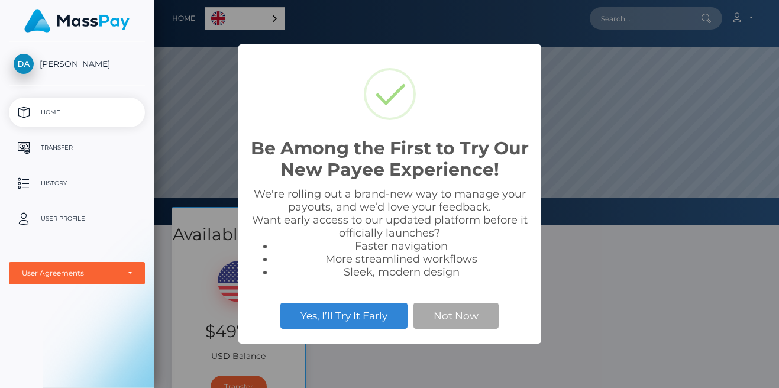
scroll to position [225, 625]
click at [462, 311] on button "Not Now" at bounding box center [455, 316] width 85 height 26
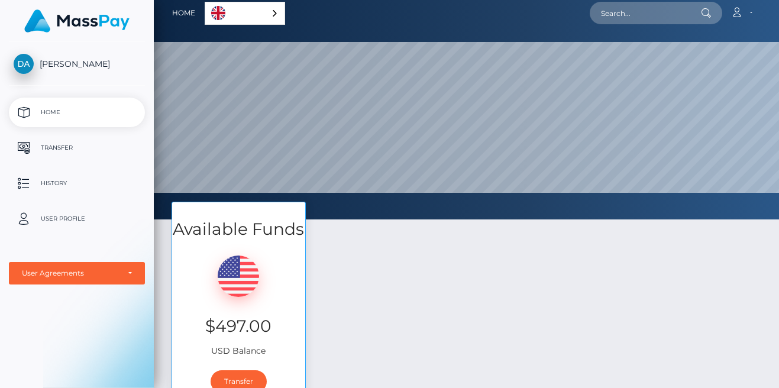
scroll to position [15, 0]
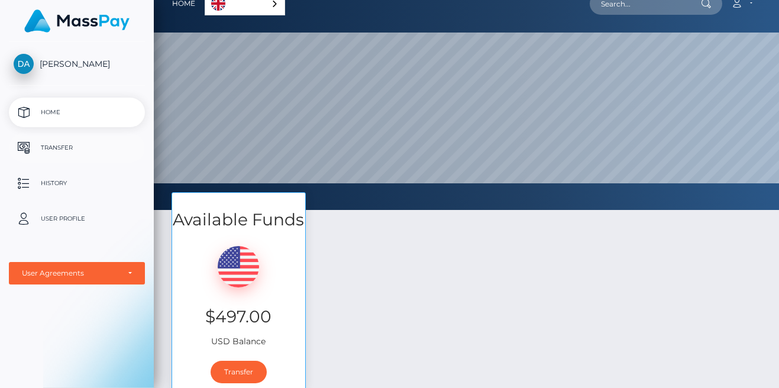
click at [73, 146] on p "Transfer" at bounding box center [77, 148] width 127 height 18
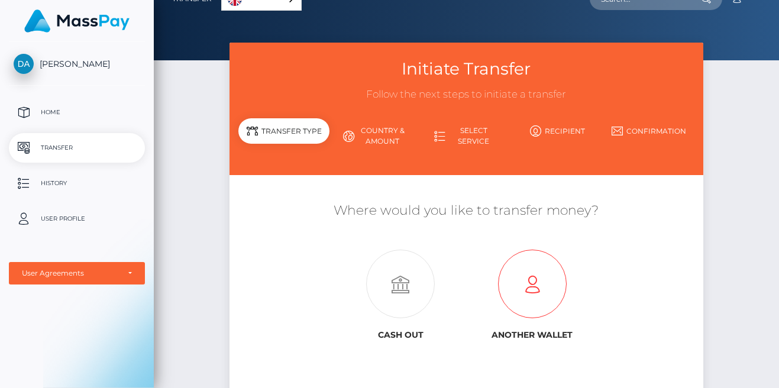
scroll to position [18, 0]
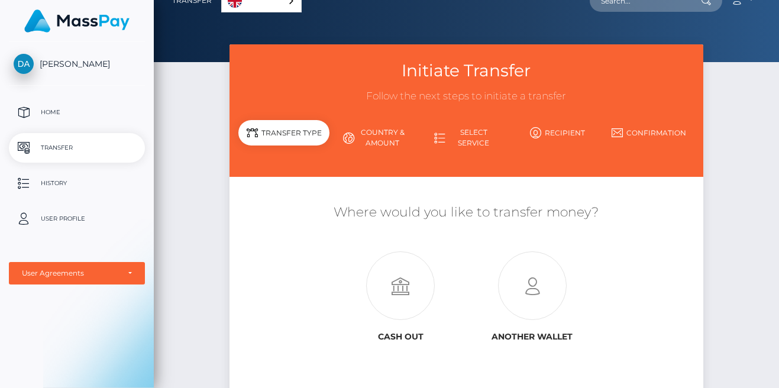
click at [377, 131] on link "Country & Amount" at bounding box center [374, 137] width 91 height 31
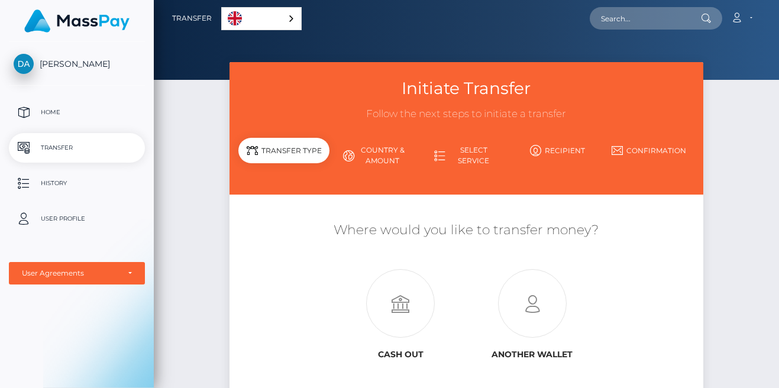
click at [379, 154] on link "Country & Amount" at bounding box center [374, 155] width 91 height 31
click at [377, 166] on link "Country & Amount" at bounding box center [374, 155] width 91 height 31
click at [377, 164] on link "Country & Amount" at bounding box center [374, 155] width 91 height 31
click at [464, 157] on link "Select Service" at bounding box center [466, 155] width 91 height 31
click at [454, 149] on link "Select Service" at bounding box center [466, 155] width 91 height 31
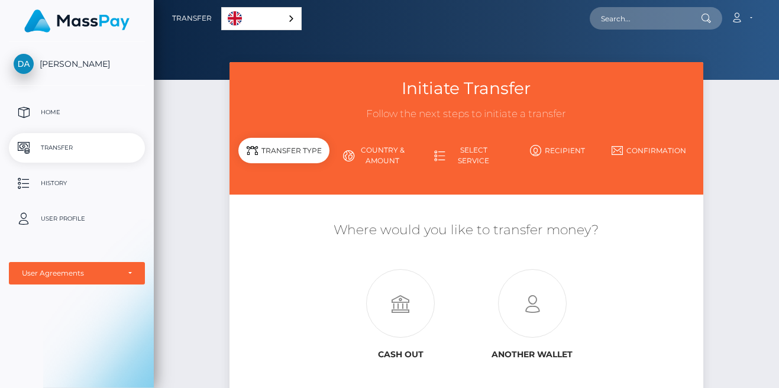
click at [454, 149] on link "Select Service" at bounding box center [466, 155] width 91 height 31
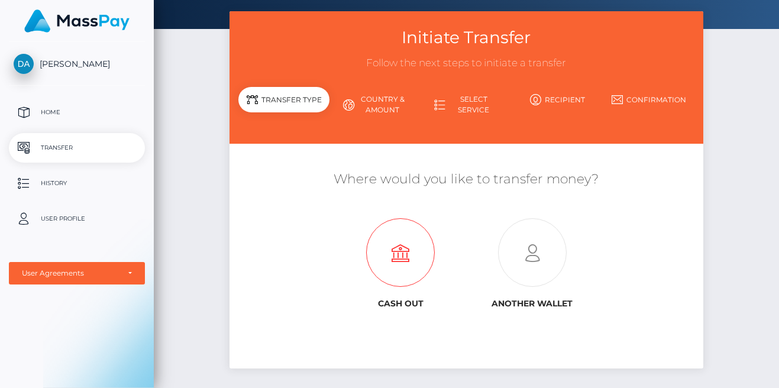
scroll to position [58, 0]
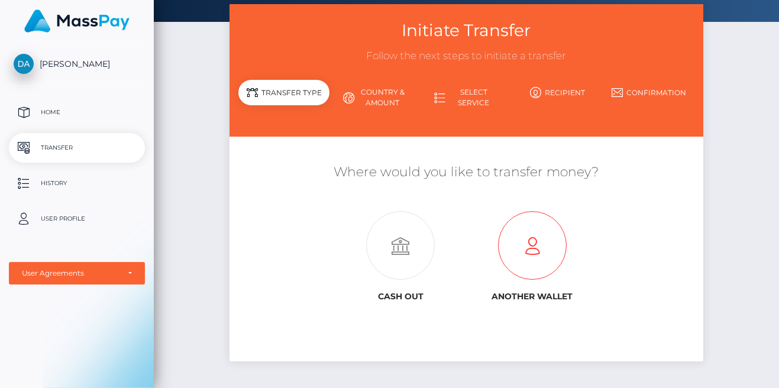
click at [518, 264] on icon at bounding box center [531, 246] width 131 height 69
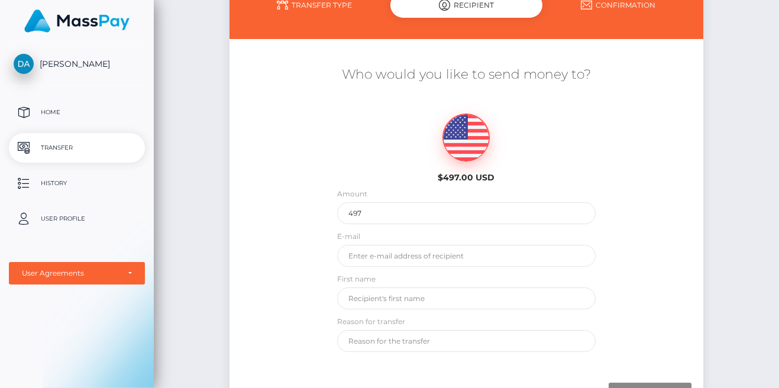
scroll to position [146, 0]
click at [331, 1] on link "Transfer Type" at bounding box center [314, 4] width 152 height 21
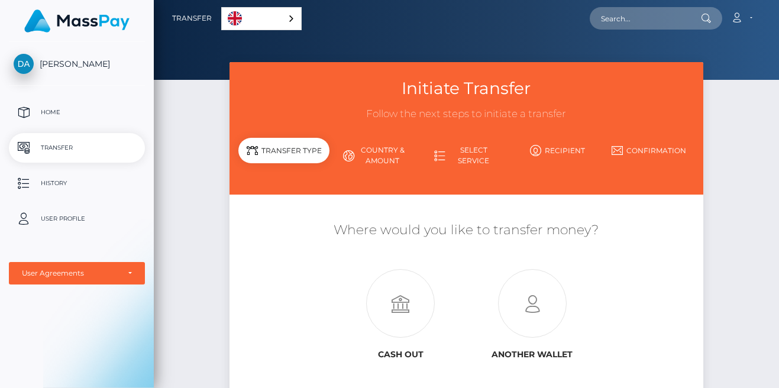
click at [487, 154] on link "Select Service" at bounding box center [466, 155] width 91 height 31
click at [412, 309] on icon at bounding box center [400, 304] width 131 height 69
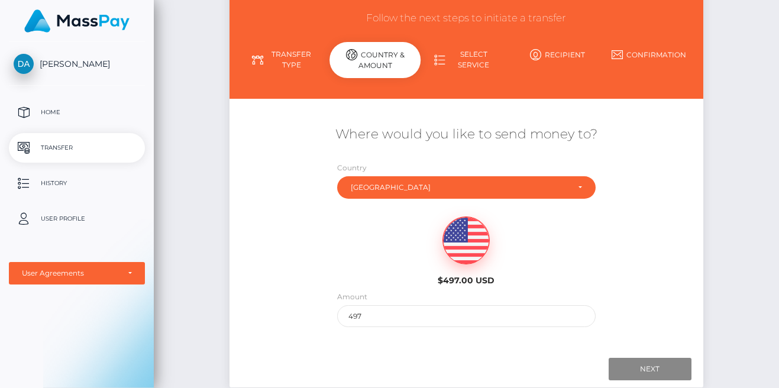
scroll to position [93, 0]
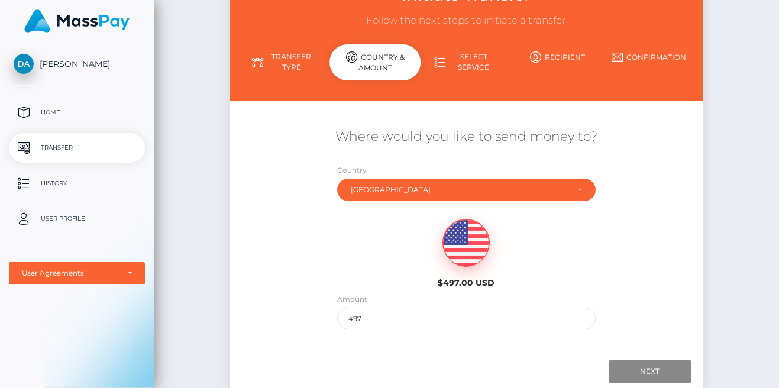
click at [480, 54] on link "Select Service" at bounding box center [466, 62] width 91 height 31
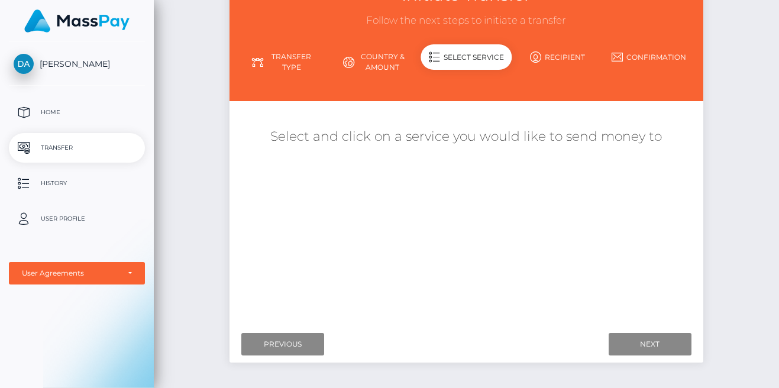
click at [666, 227] on div "Where would you like to send money to? Country Abkhazia [GEOGRAPHIC_DATA] [GEOG…" at bounding box center [466, 215] width 456 height 210
